Goal: Information Seeking & Learning: Learn about a topic

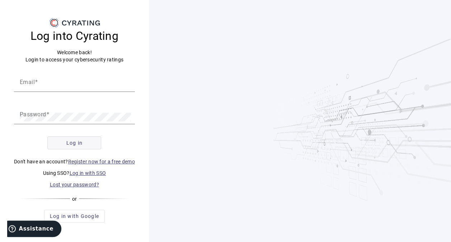
scroll to position [4, 0]
click at [92, 173] on link "Log in with SSO" at bounding box center [88, 172] width 37 height 6
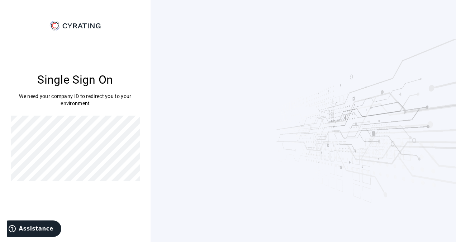
click at [145, 135] on div "Single Sign On We need your company ID to redirect you to your environment" at bounding box center [75, 121] width 151 height 242
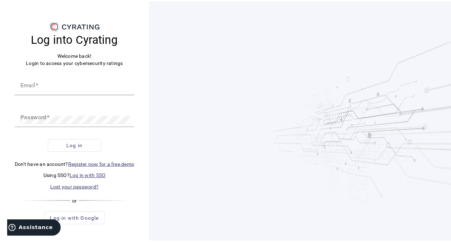
scroll to position [4, 0]
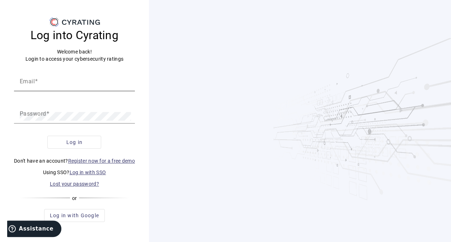
click at [66, 83] on input "Email" at bounding box center [74, 84] width 109 height 9
click at [33, 113] on mat-label "Password" at bounding box center [33, 113] width 27 height 7
click at [63, 87] on input "Email" at bounding box center [74, 84] width 109 height 9
type input "[PERSON_NAME][EMAIL_ADDRESS][DOMAIN_NAME]"
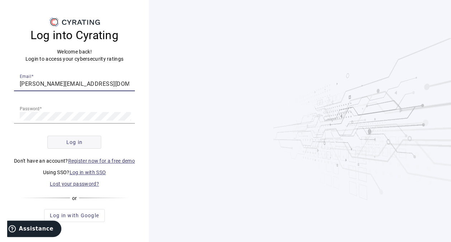
click at [82, 142] on span "Log in" at bounding box center [74, 141] width 16 height 7
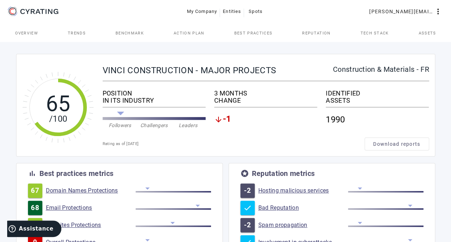
click at [79, 191] on link "Domain Names Protections" at bounding box center [91, 190] width 90 height 7
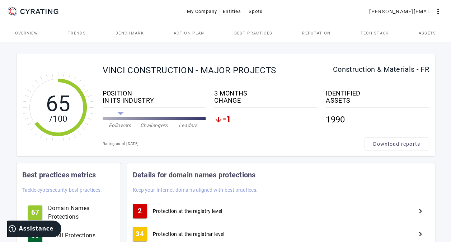
click at [317, 32] on span "Reputation" at bounding box center [316, 33] width 28 height 4
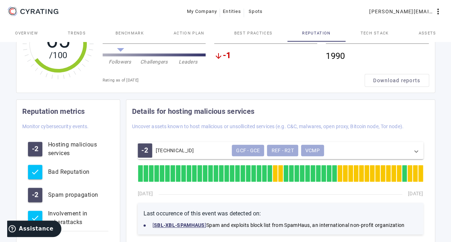
scroll to position [10, 0]
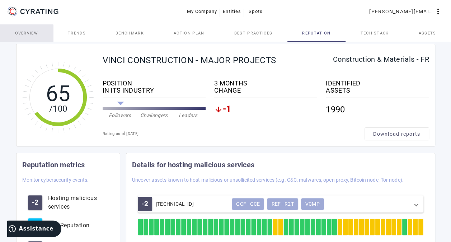
click at [24, 35] on span "Overview" at bounding box center [26, 32] width 23 height 17
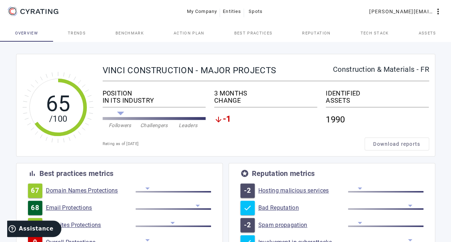
click at [78, 35] on span "Trends" at bounding box center [77, 33] width 18 height 4
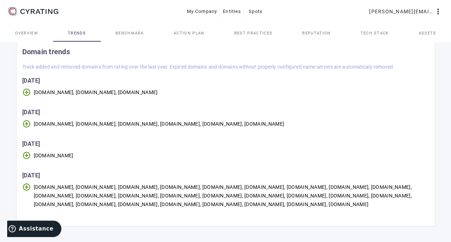
scroll to position [465, 0]
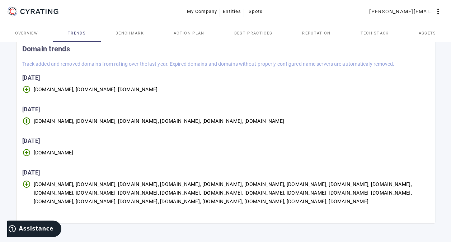
click at [134, 27] on span "Benchmark" at bounding box center [129, 32] width 28 height 17
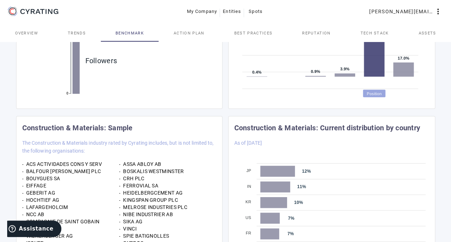
scroll to position [201, 0]
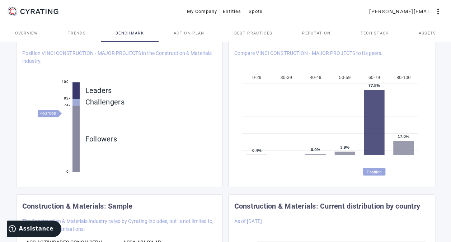
click at [189, 34] on span "Action Plan" at bounding box center [189, 33] width 31 height 4
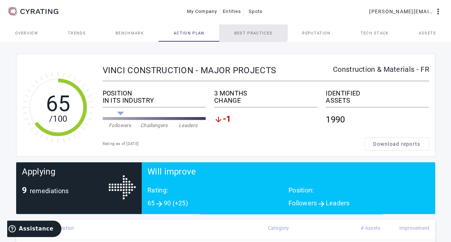
click at [246, 30] on span "Best practices" at bounding box center [253, 32] width 38 height 17
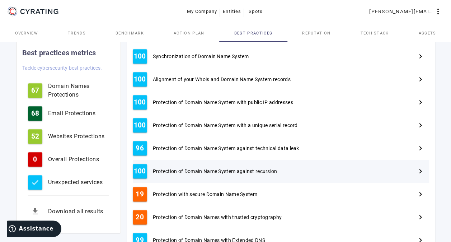
scroll to position [349, 0]
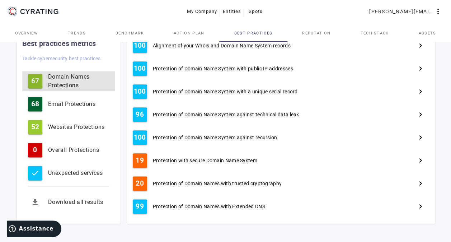
click at [64, 81] on div "Domain Names Protections" at bounding box center [78, 80] width 61 height 17
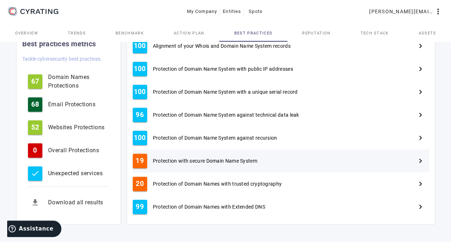
scroll to position [349, 0]
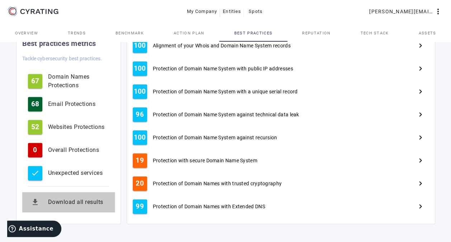
click at [85, 201] on div "Download all results" at bounding box center [78, 202] width 61 height 9
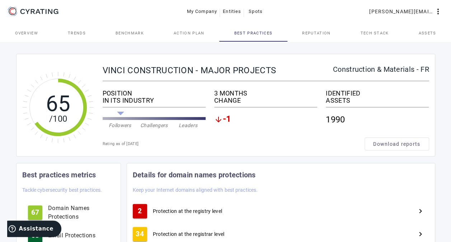
scroll to position [0, 0]
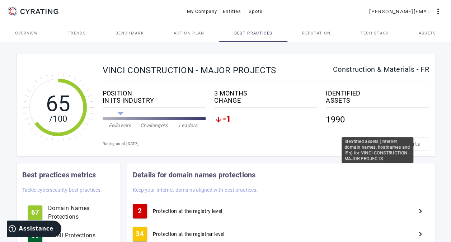
click at [338, 122] on div "1990" at bounding box center [377, 119] width 103 height 19
click at [327, 117] on div "1990" at bounding box center [377, 119] width 103 height 19
